Goal: Complete application form

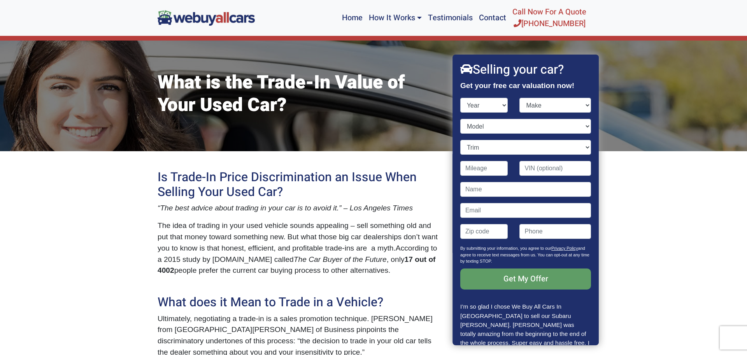
select select "2004"
click at [461, 98] on select "Year [DATE] 2024 2023 2022 2021 2020 2019 2018 2017 2016 2015 2014 2013 2012 20…" at bounding box center [485, 105] width 48 height 15
click at [587, 104] on select "Make Acura Aston [PERSON_NAME] Audi Bentley BMW Buick Cadillac Chevrolet Chrysl…" at bounding box center [556, 105] width 72 height 15
select select "Scion"
click at [520, 98] on select "Make Acura Aston [PERSON_NAME] Audi Bentley BMW Buick Cadillac Chevrolet Chrysl…" at bounding box center [556, 105] width 72 height 15
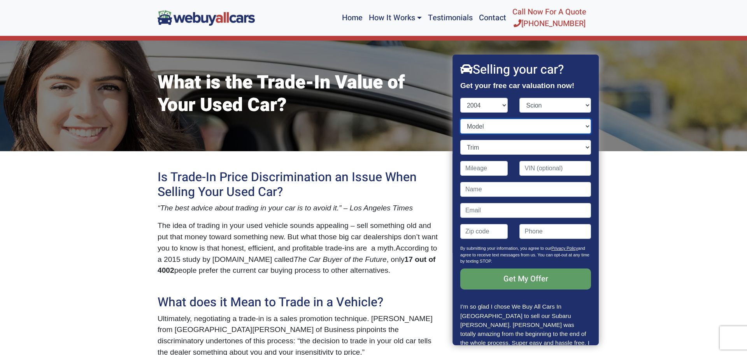
click at [590, 127] on select "Model xA xB" at bounding box center [526, 126] width 131 height 15
select select "xA"
click at [461, 119] on select "Model xA xB" at bounding box center [526, 126] width 131 height 15
click at [492, 169] on input "Contact form" at bounding box center [485, 168] width 48 height 15
type input "101,000"
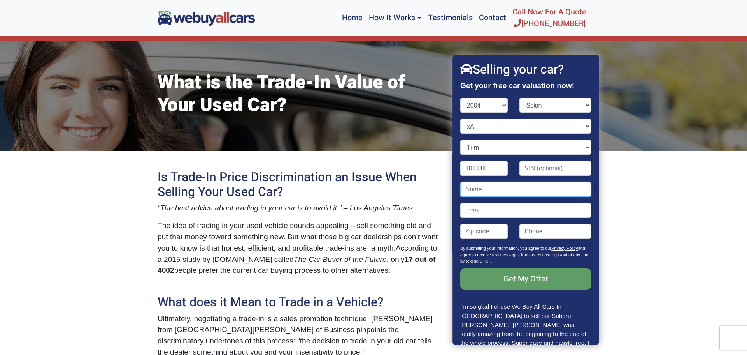
click at [473, 190] on input "Contact form" at bounding box center [526, 189] width 131 height 15
type input "[PERSON_NAME]"
type input "[EMAIL_ADDRESS][DOMAIN_NAME]"
type input "08081"
type input "2159909141"
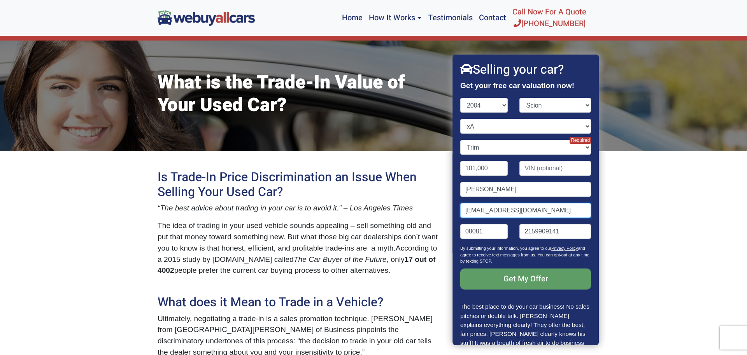
click at [545, 208] on input "[EMAIL_ADDRESS][DOMAIN_NAME]" at bounding box center [526, 210] width 131 height 15
type input "r"
click at [554, 192] on input "[PERSON_NAME]" at bounding box center [526, 189] width 131 height 15
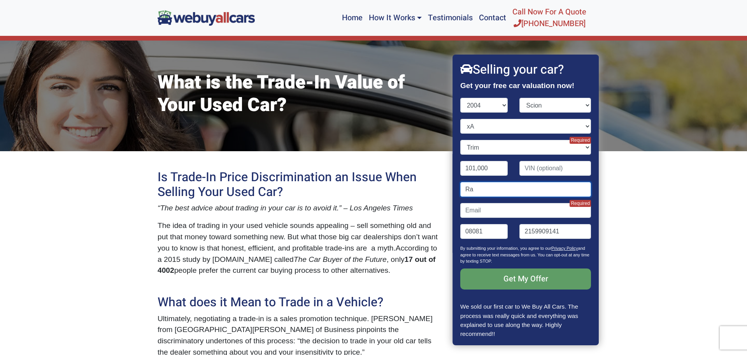
type input "R"
